Goal: Information Seeking & Learning: Learn about a topic

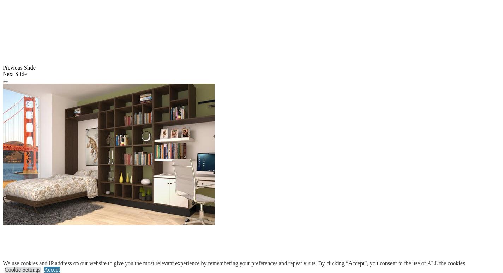
scroll to position [839, 0]
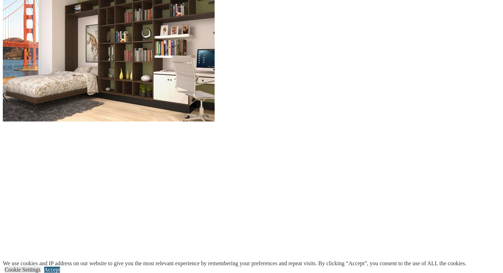
scroll to position [927, 0]
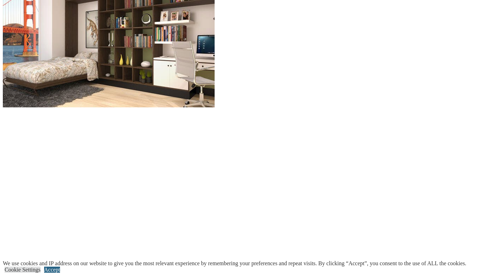
click at [60, 267] on link "Accept" at bounding box center [52, 270] width 16 height 6
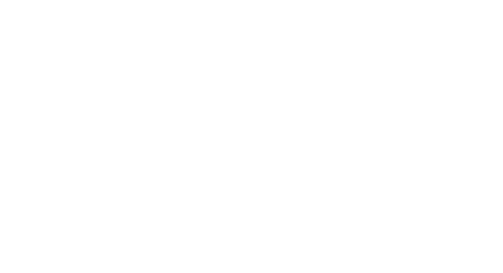
scroll to position [1075, 0]
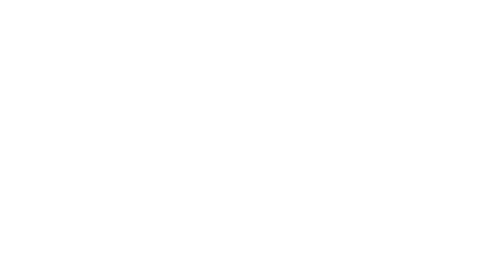
scroll to position [1089, 0]
